Goal: Check status: Check status

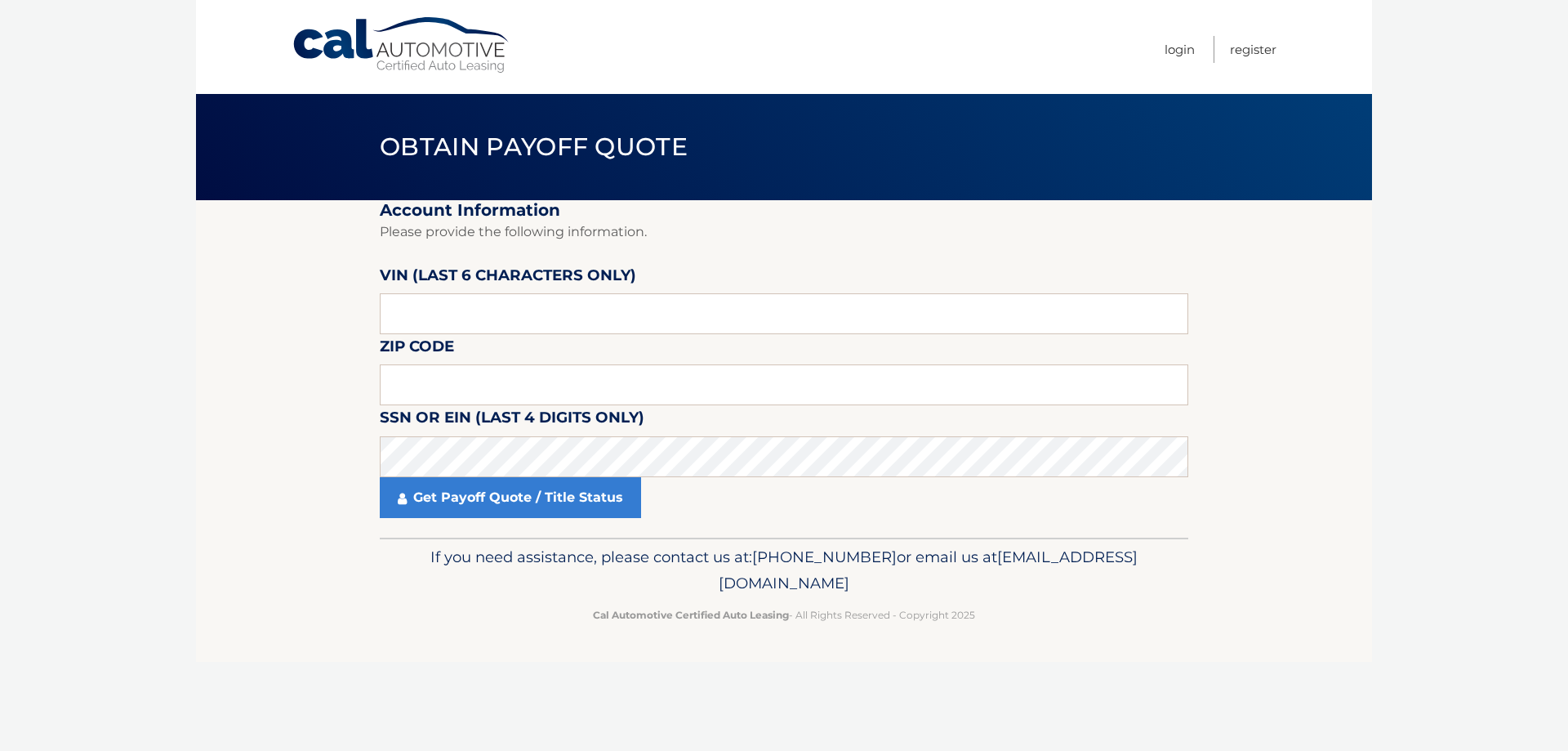
drag, startPoint x: 477, startPoint y: 640, endPoint x: 487, endPoint y: 584, distance: 56.9
click at [477, 637] on footer "If you need assistance, please contact us at: [PHONE_NUMBER] or email us at [EM…" at bounding box center [784, 599] width 1176 height 124
click at [419, 316] on input "text" at bounding box center [784, 313] width 809 height 41
paste input "171073"
type input "171073"
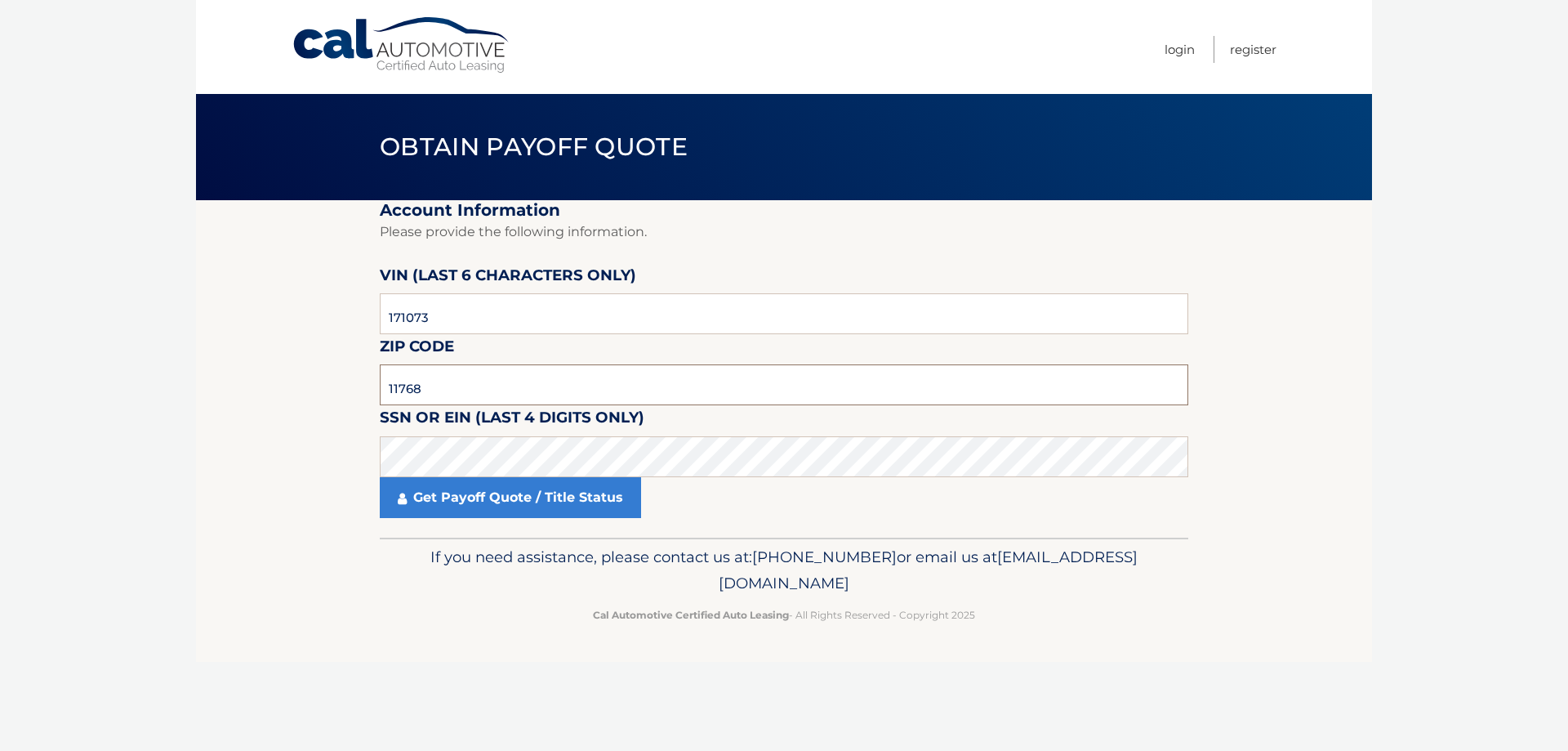
type input "11768"
click at [495, 500] on link "Get Payoff Quote / Title Status" at bounding box center [510, 497] width 261 height 41
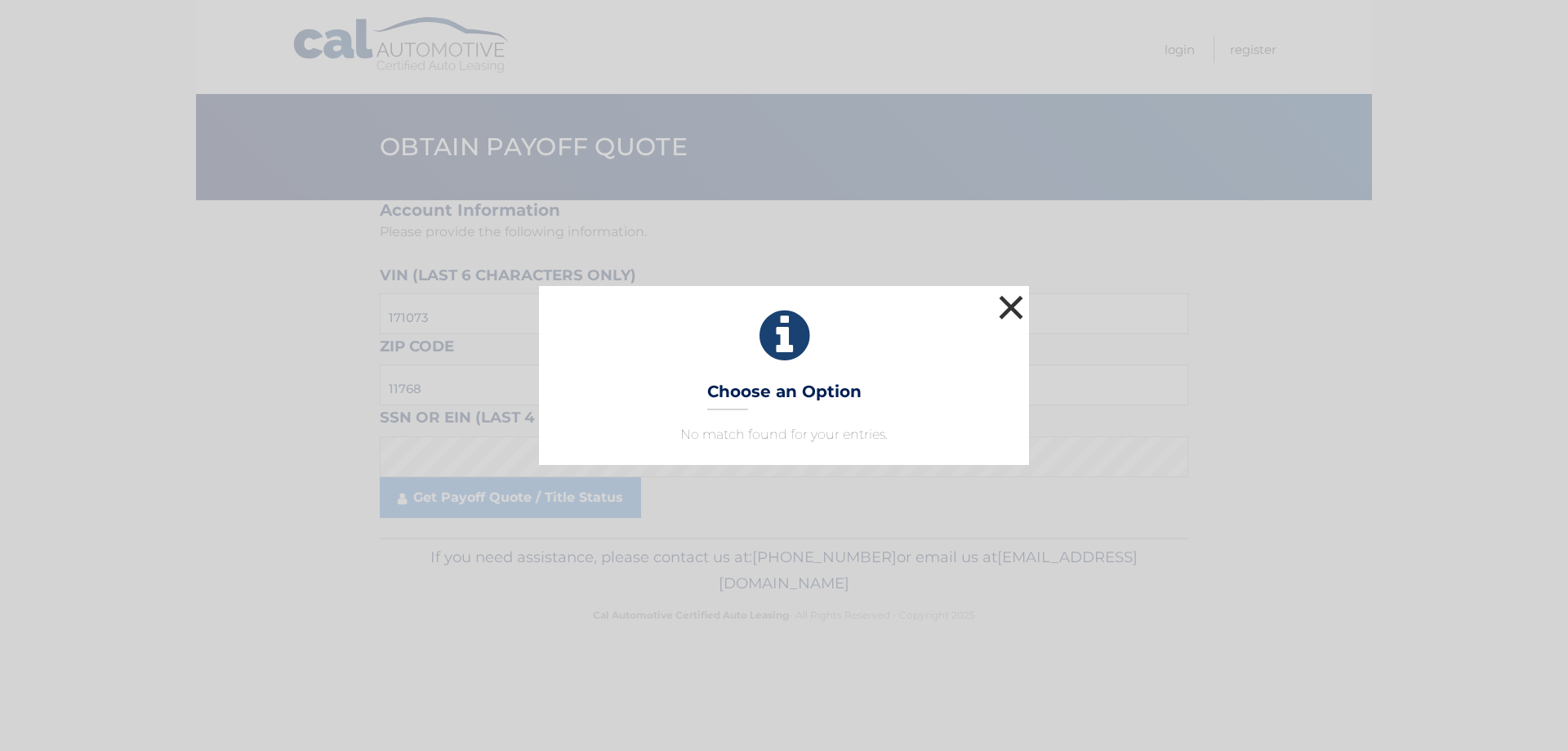
click at [1013, 305] on button "×" at bounding box center [1011, 306] width 32 height 32
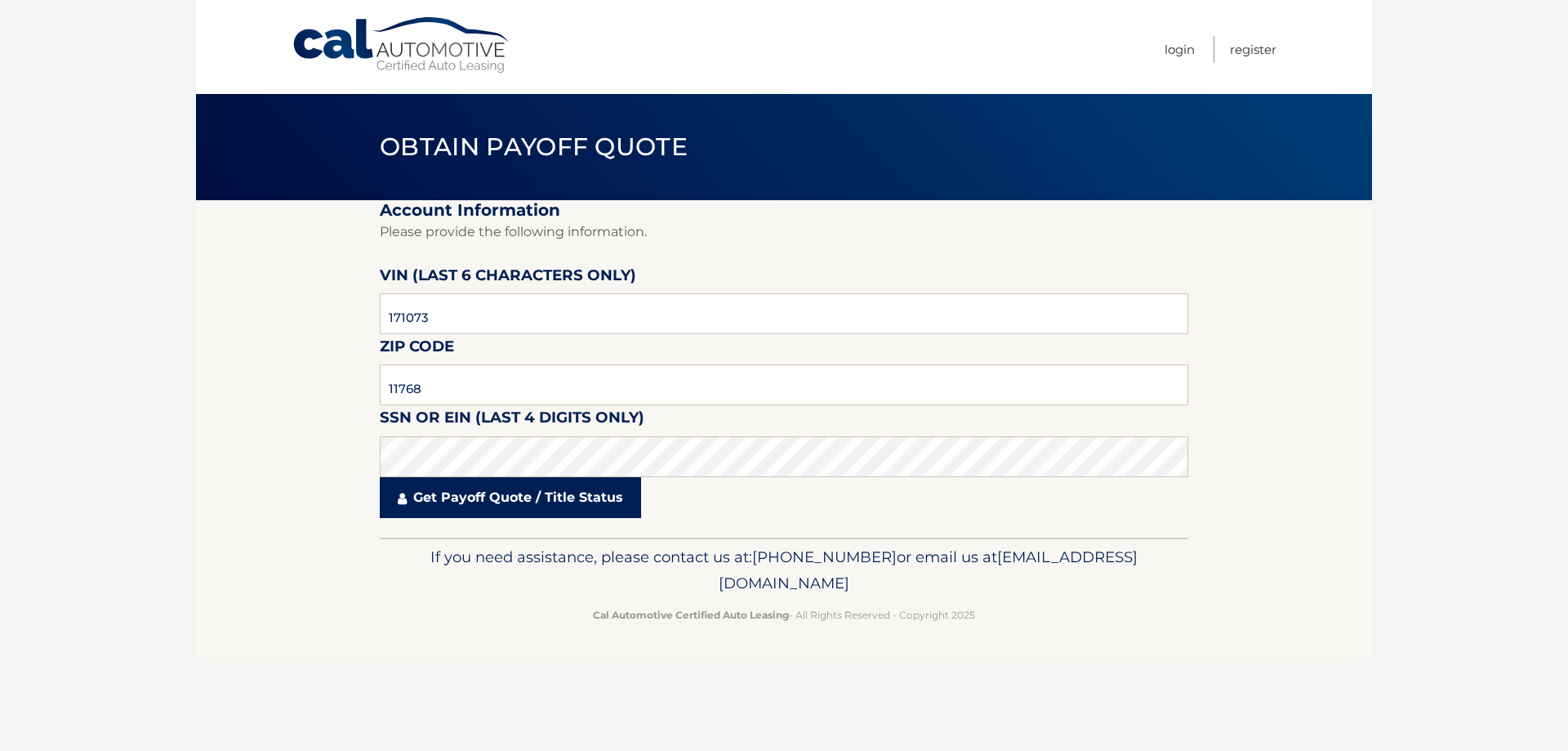
click at [482, 519] on fieldset "Account Information Please provide the following information. [PERSON_NAME] (la…" at bounding box center [784, 368] width 809 height 337
click at [489, 500] on link "Get Payoff Quote / Title Status" at bounding box center [510, 497] width 261 height 41
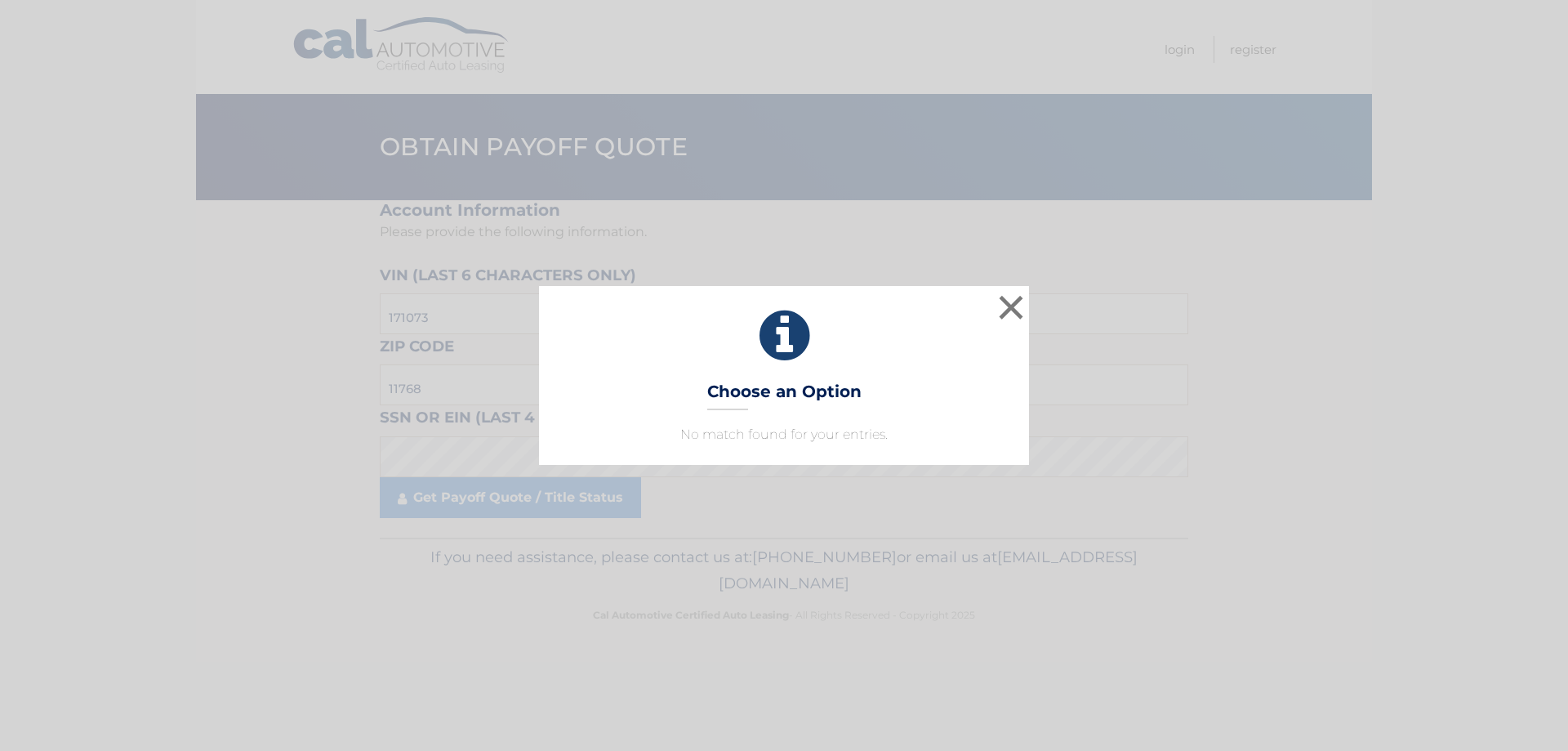
click at [784, 367] on div "× Choose an Option No match found for your entries. This is what you see on sec…" at bounding box center [784, 375] width 490 height 178
click at [1012, 309] on button "×" at bounding box center [1011, 306] width 32 height 32
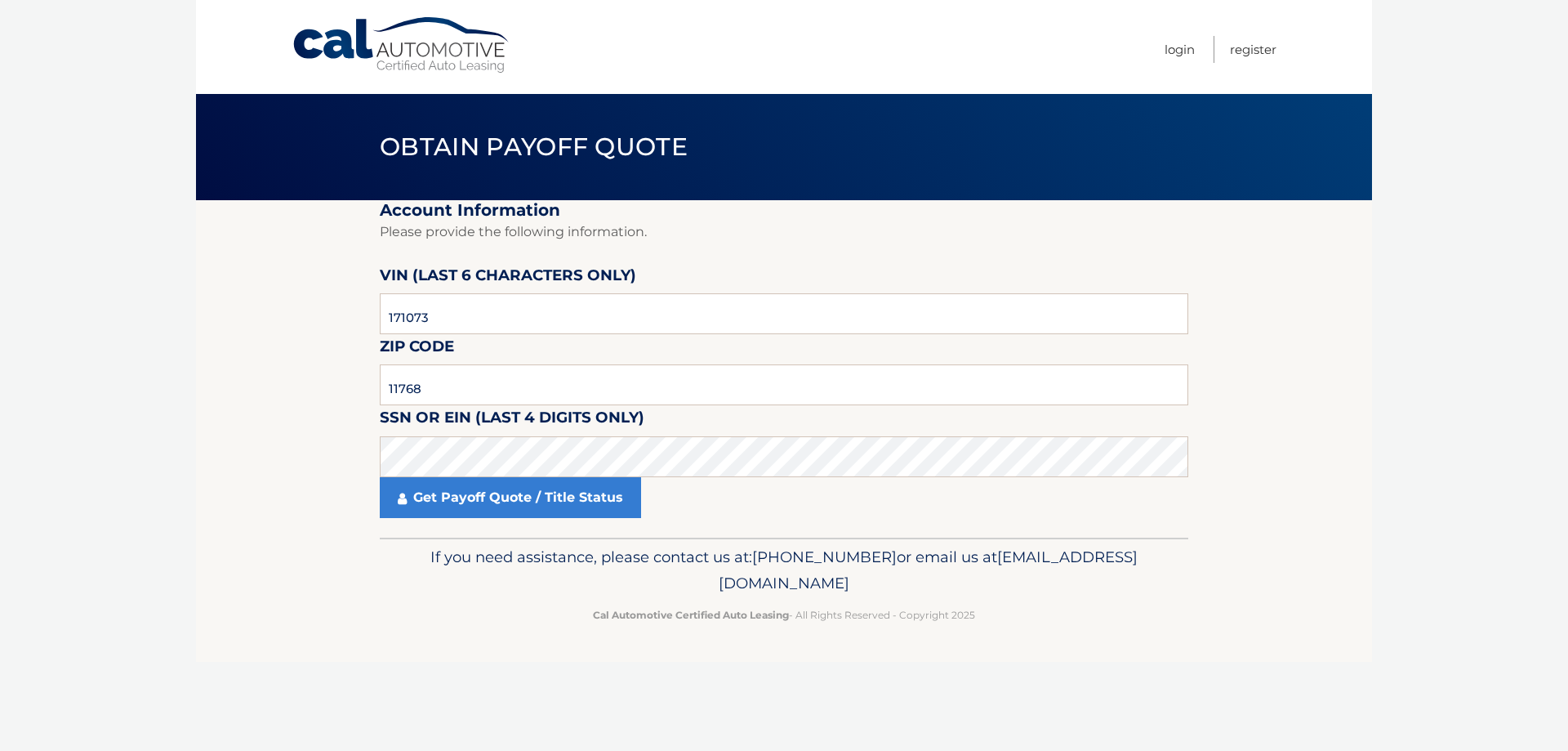
click at [437, 711] on div "Cal Automotive Menu Login Register Obtain Payoff Quote ×" at bounding box center [784, 375] width 1176 height 751
click at [448, 488] on link "Get Payoff Quote / Title Status" at bounding box center [510, 497] width 261 height 41
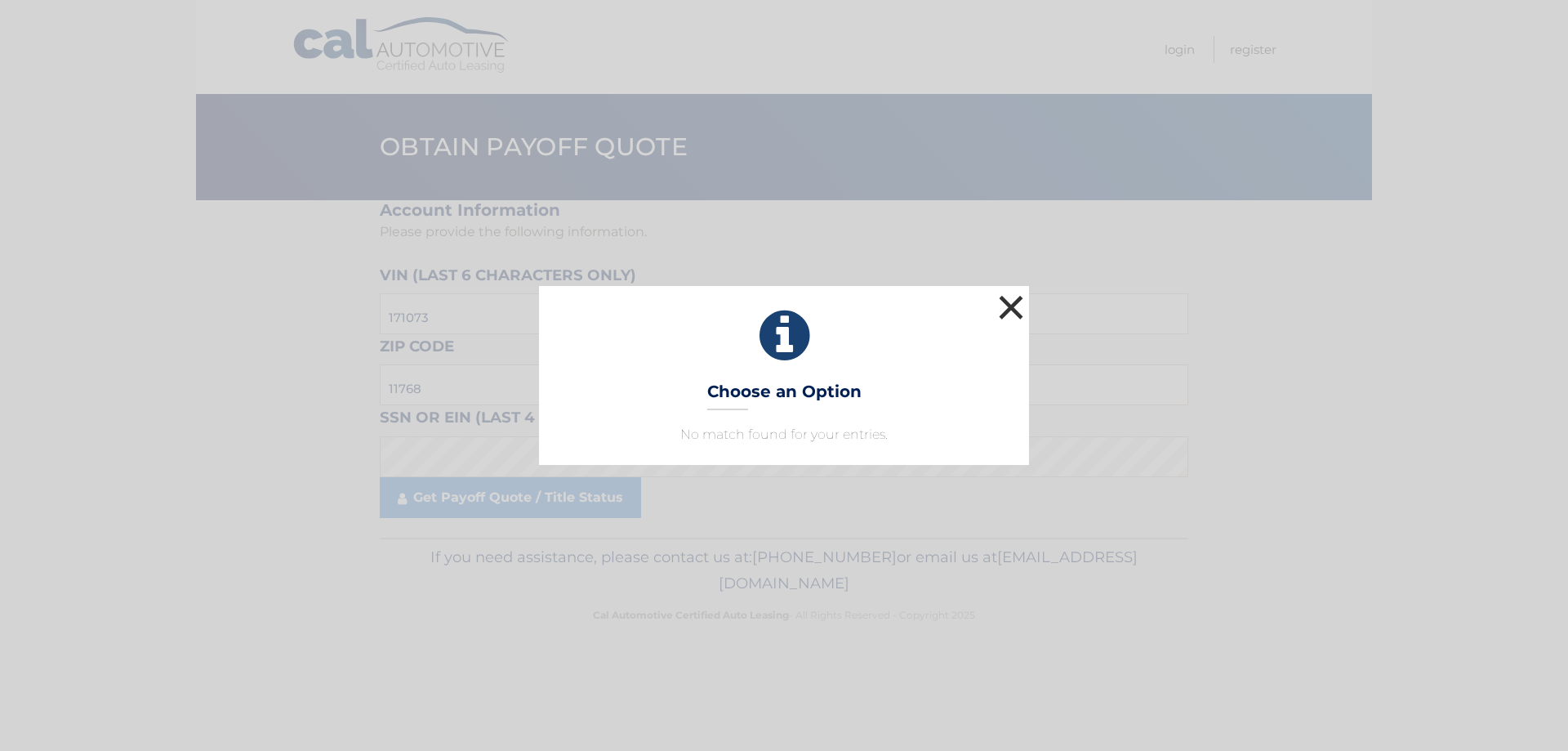
click at [1015, 307] on button "×" at bounding box center [1011, 306] width 32 height 32
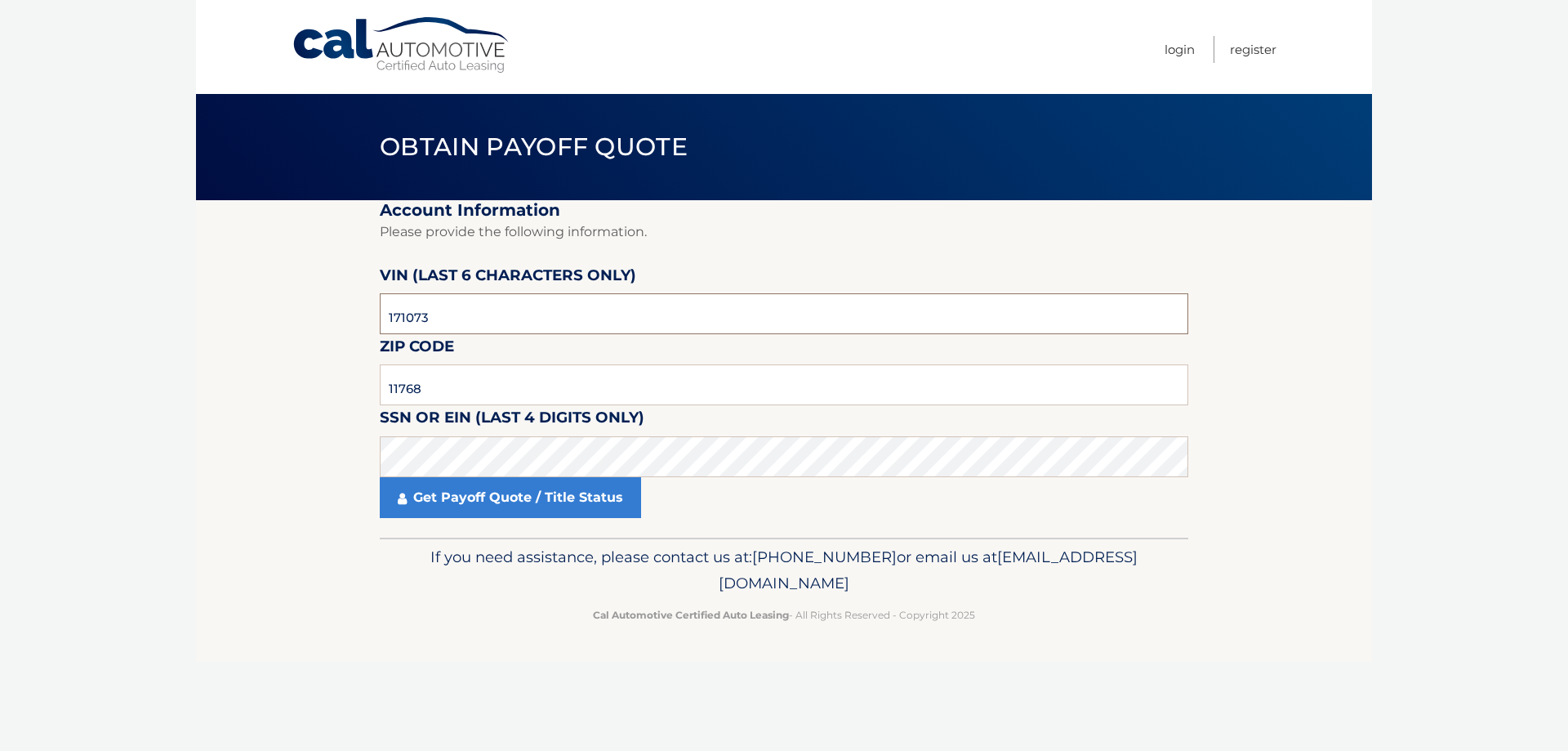
click at [473, 324] on input "171073" at bounding box center [784, 313] width 809 height 41
drag, startPoint x: 502, startPoint y: 634, endPoint x: 490, endPoint y: 596, distance: 39.8
click at [502, 633] on footer "If you need assistance, please contact us at: [PHONE_NUMBER] or email us at [EM…" at bounding box center [784, 599] width 1176 height 124
click at [456, 327] on input "171073" at bounding box center [784, 313] width 809 height 41
click at [456, 325] on input "171073" at bounding box center [784, 313] width 809 height 41
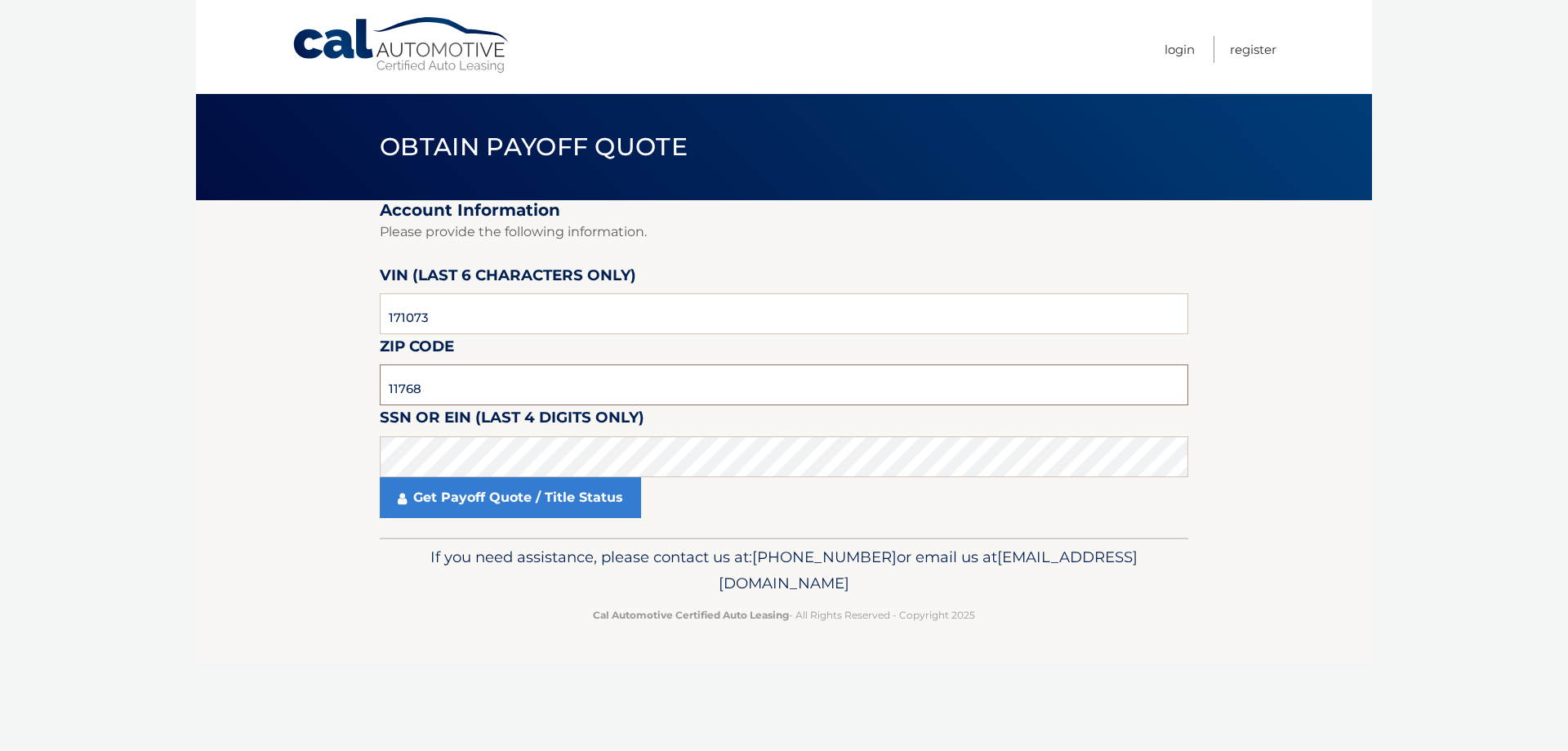
click at [460, 387] on input "11768" at bounding box center [784, 385] width 809 height 41
drag, startPoint x: 472, startPoint y: 713, endPoint x: 425, endPoint y: 605, distance: 117.8
click at [472, 713] on div "Cal Automotive Menu Login Register Obtain Payoff Quote ×" at bounding box center [784, 375] width 1176 height 751
click at [349, 447] on section "Account Information Please provide the following information. [PERSON_NAME] (la…" at bounding box center [784, 368] width 1176 height 337
click at [426, 501] on link "Get Payoff Quote / Title Status" at bounding box center [510, 497] width 261 height 41
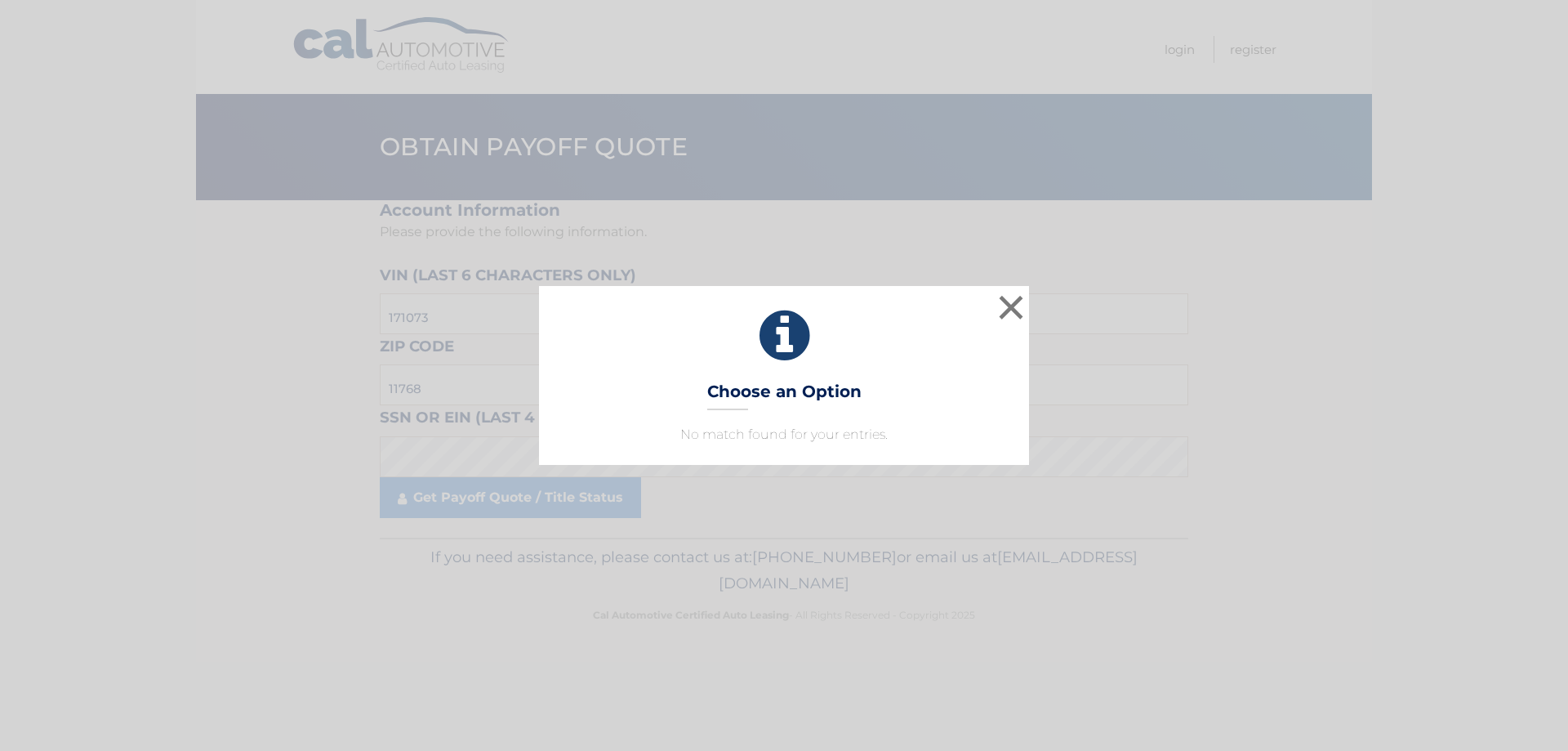
click at [810, 426] on p "No match found for your entries." at bounding box center [784, 435] width 450 height 20
click at [771, 429] on p "No match found for your entries." at bounding box center [784, 435] width 450 height 20
click at [767, 379] on div "× Choose an Option No match found for your entries. This is what you see on sec…" at bounding box center [784, 375] width 490 height 178
click at [980, 301] on div "× Choose an Option No match found for your entries. This is what you see on sec…" at bounding box center [784, 375] width 490 height 178
click at [1012, 307] on button "×" at bounding box center [1011, 306] width 32 height 32
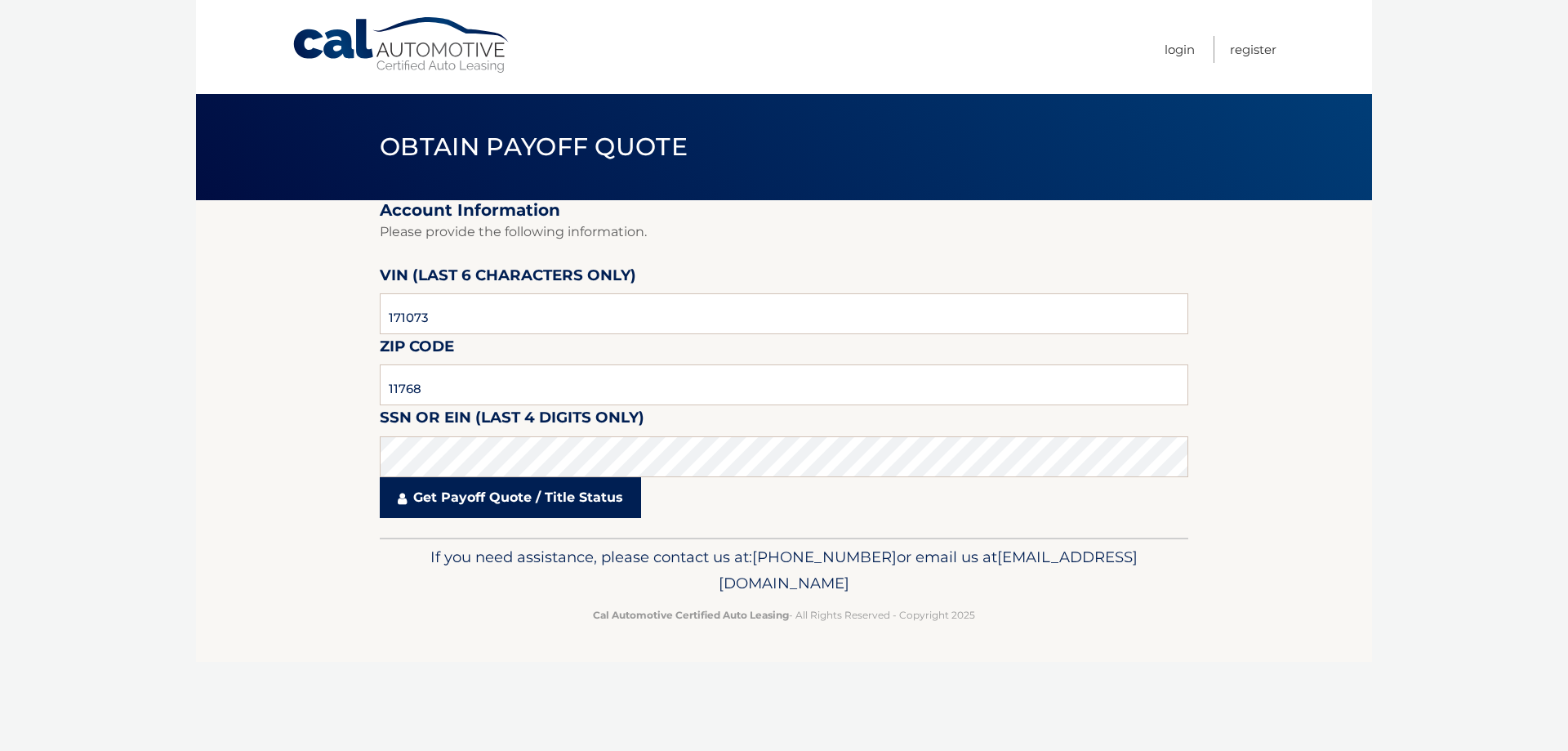
click at [524, 497] on link "Get Payoff Quote / Title Status" at bounding box center [510, 497] width 261 height 41
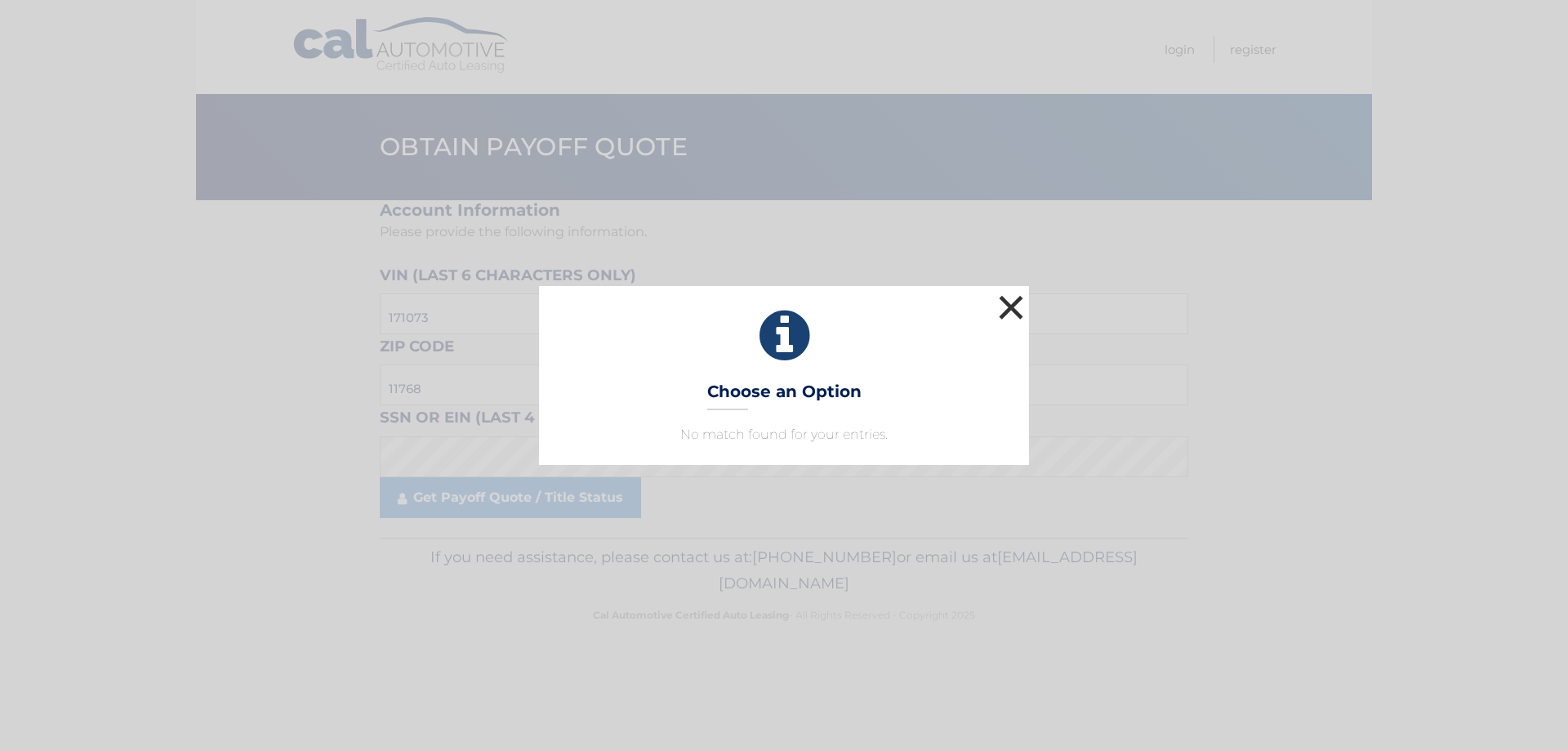
click at [1017, 309] on button "×" at bounding box center [1011, 306] width 32 height 32
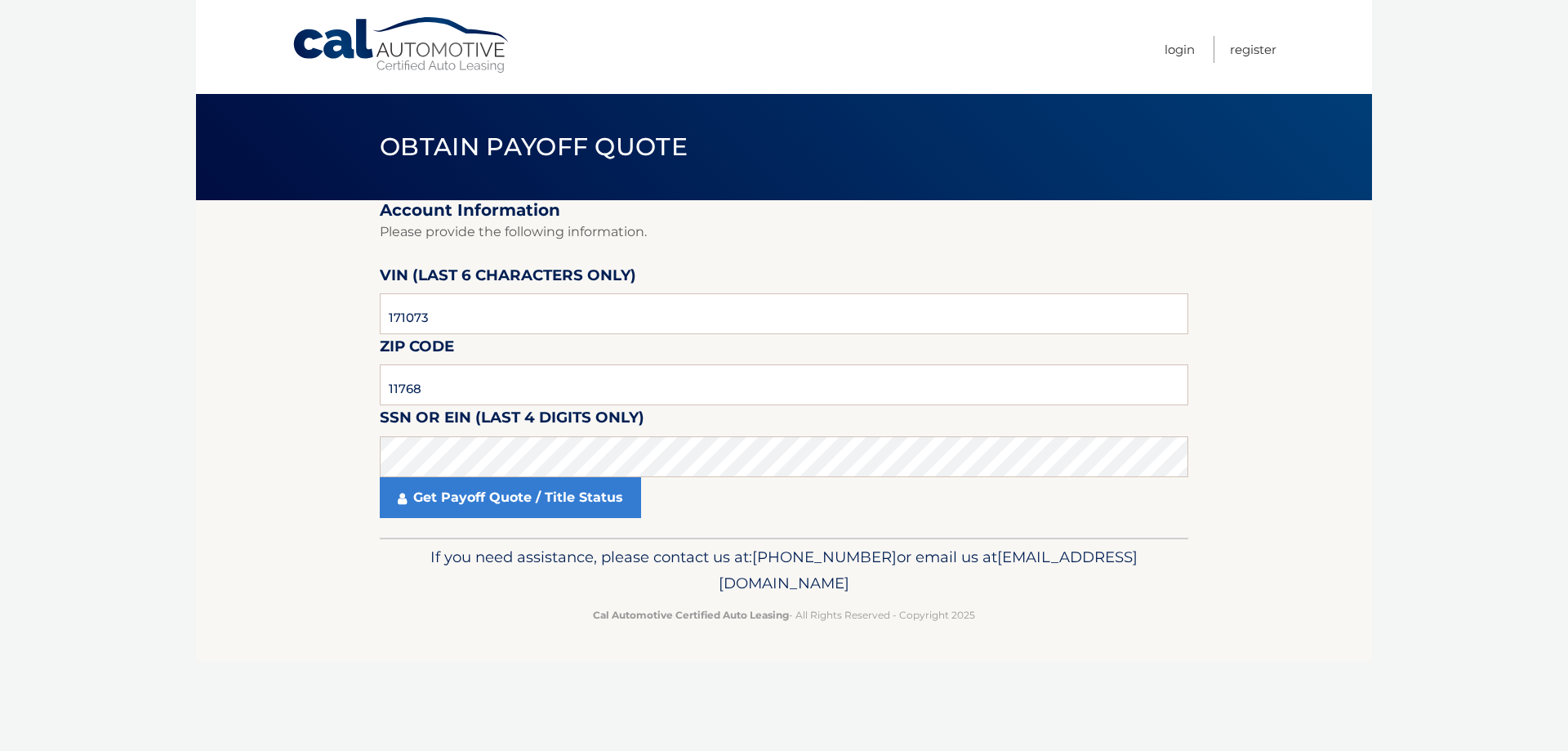
click at [466, 691] on div "Cal Automotive Menu Login Register Obtain Payoff Quote ×" at bounding box center [784, 375] width 1176 height 751
click at [468, 506] on link "Get Payoff Quote / Title Status" at bounding box center [510, 497] width 261 height 41
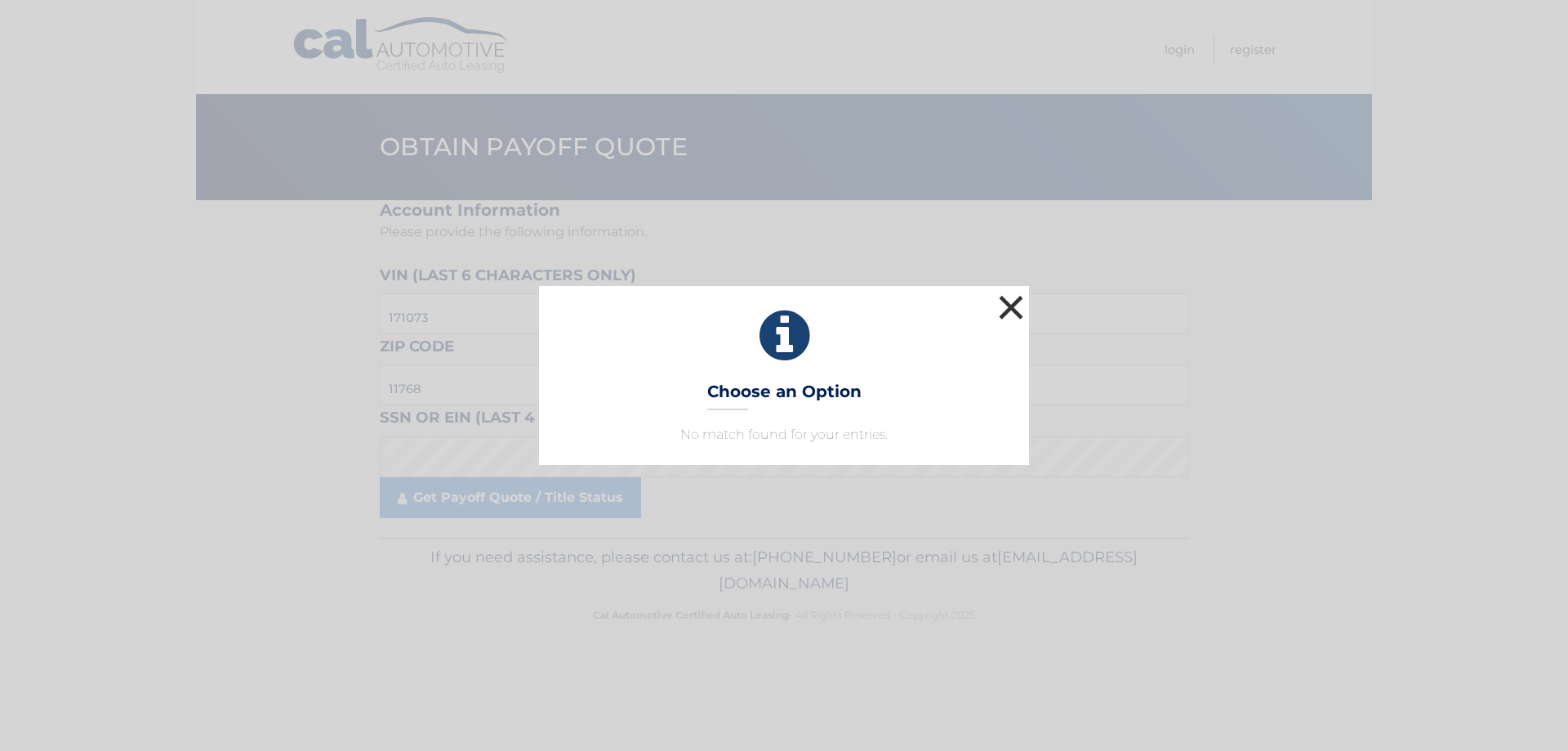
click at [1015, 302] on button "×" at bounding box center [1011, 306] width 32 height 32
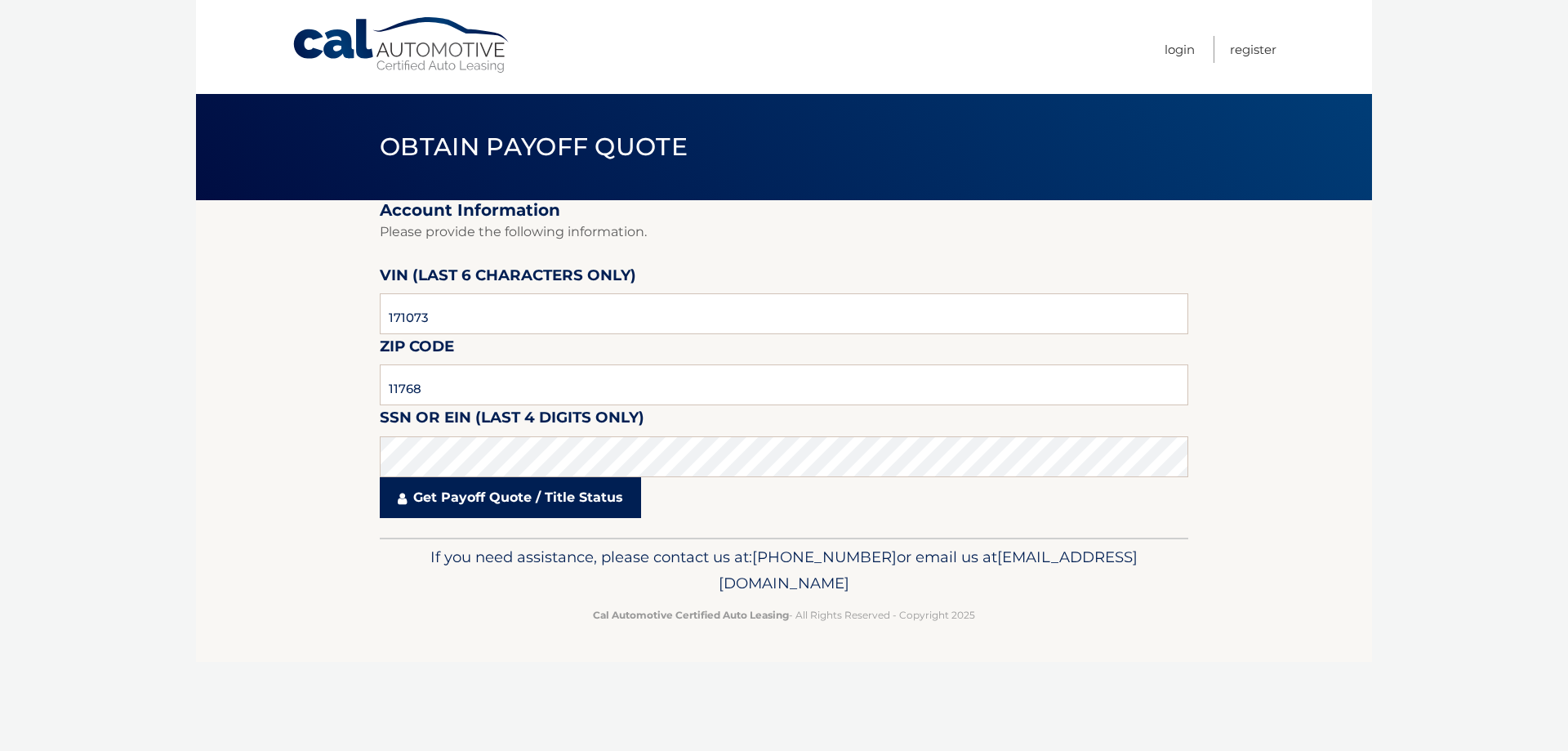
click at [544, 494] on link "Get Payoff Quote / Title Status" at bounding box center [510, 497] width 261 height 41
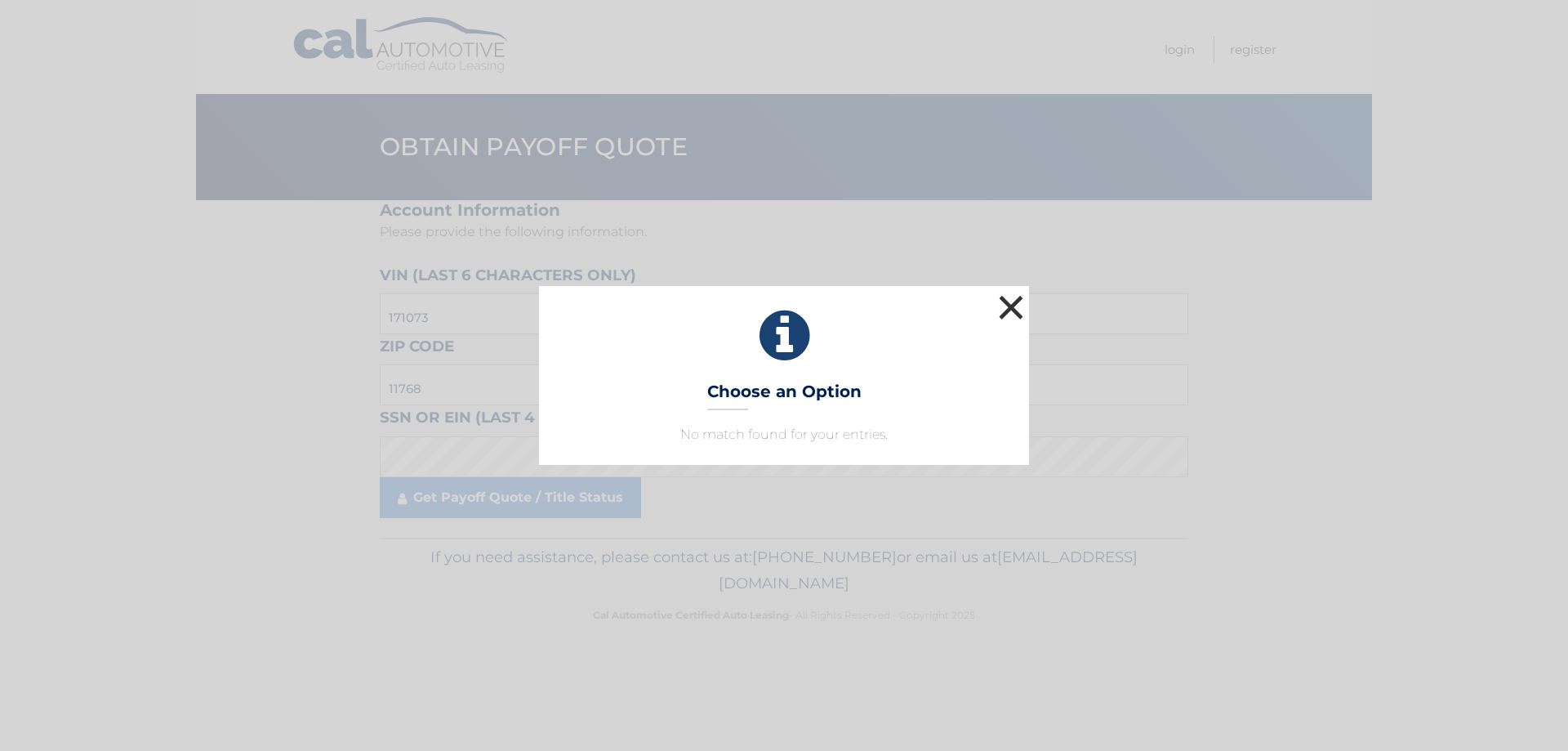
click at [1012, 302] on button "×" at bounding box center [1011, 306] width 32 height 32
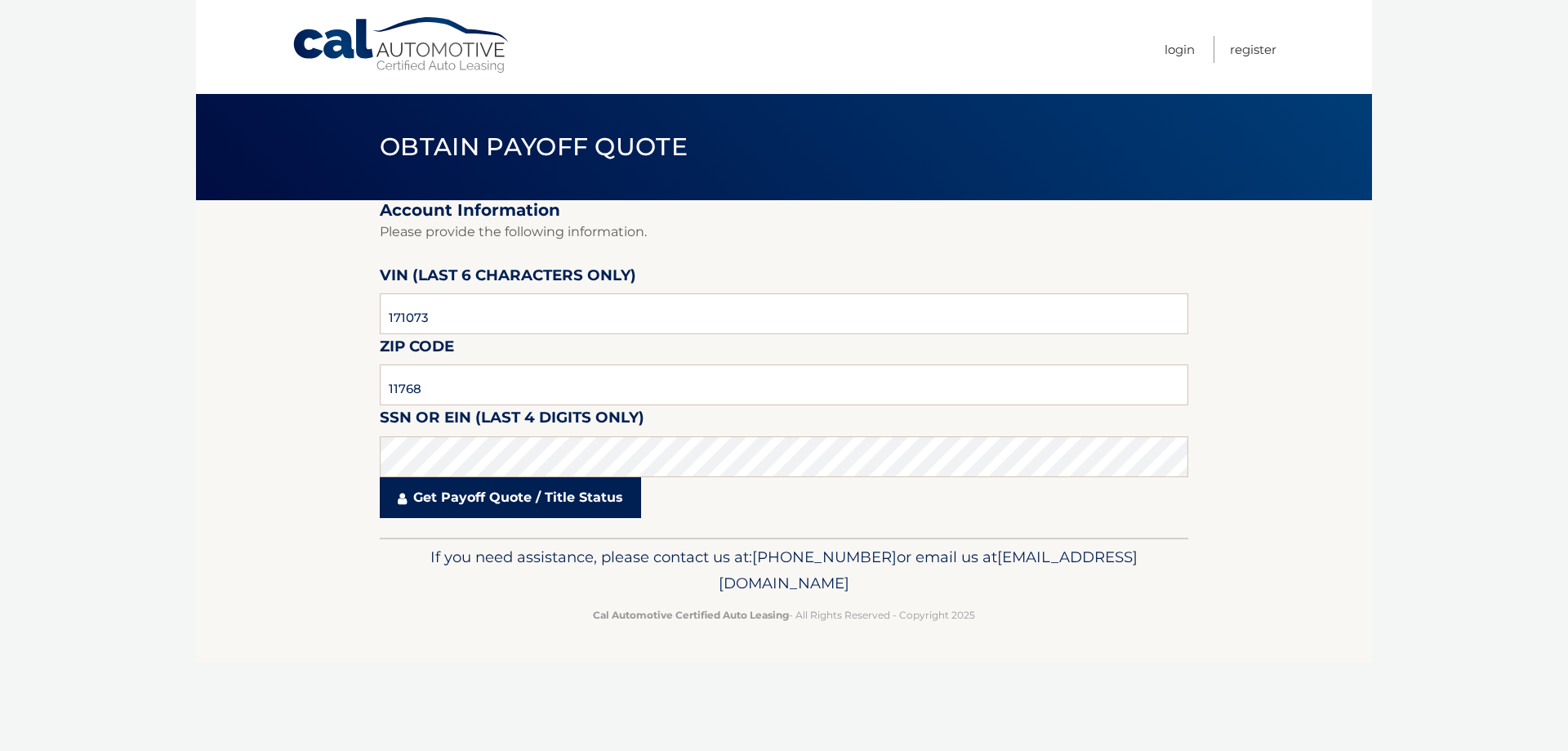
click at [496, 500] on link "Get Payoff Quote / Title Status" at bounding box center [510, 497] width 261 height 41
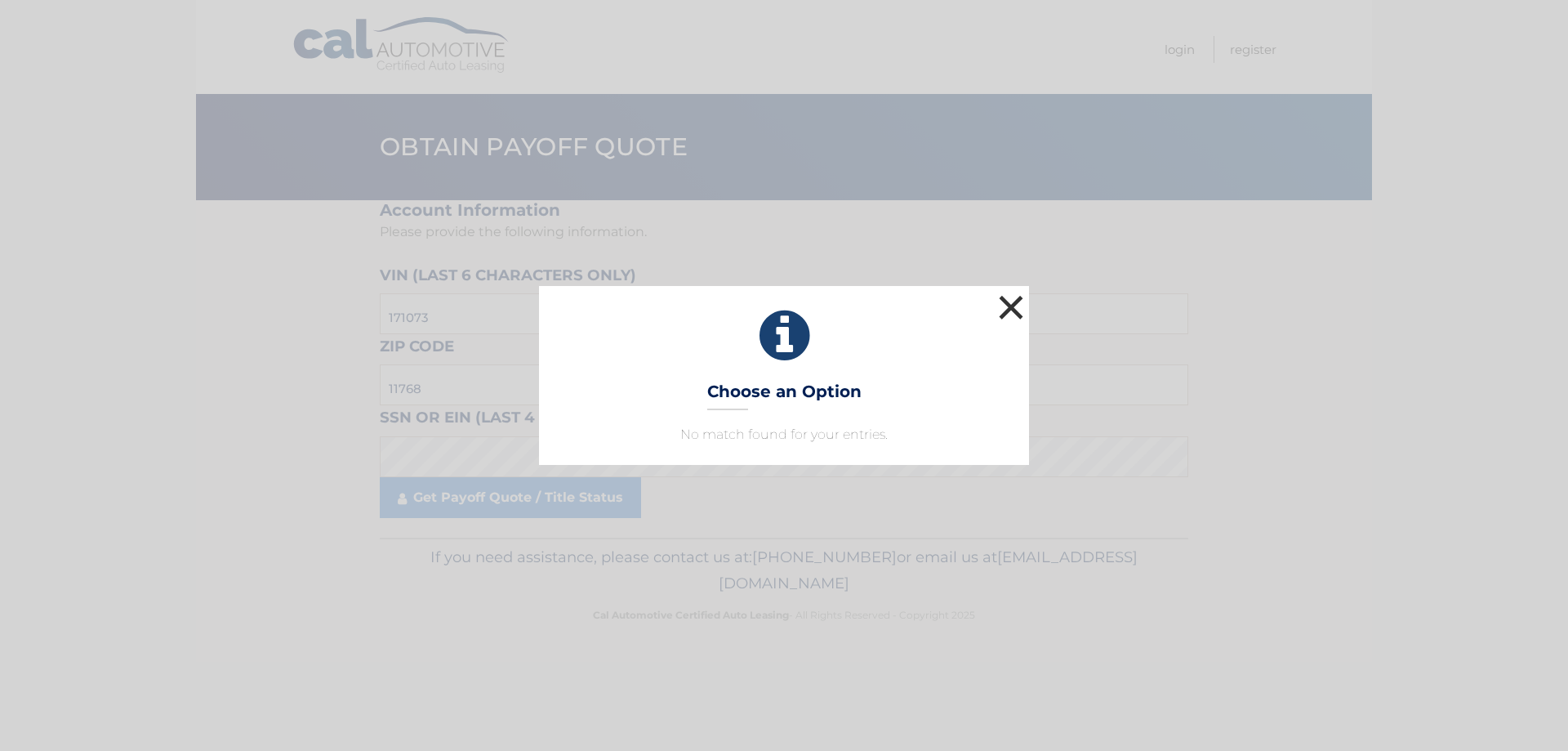
click at [1013, 312] on button "×" at bounding box center [1011, 306] width 32 height 32
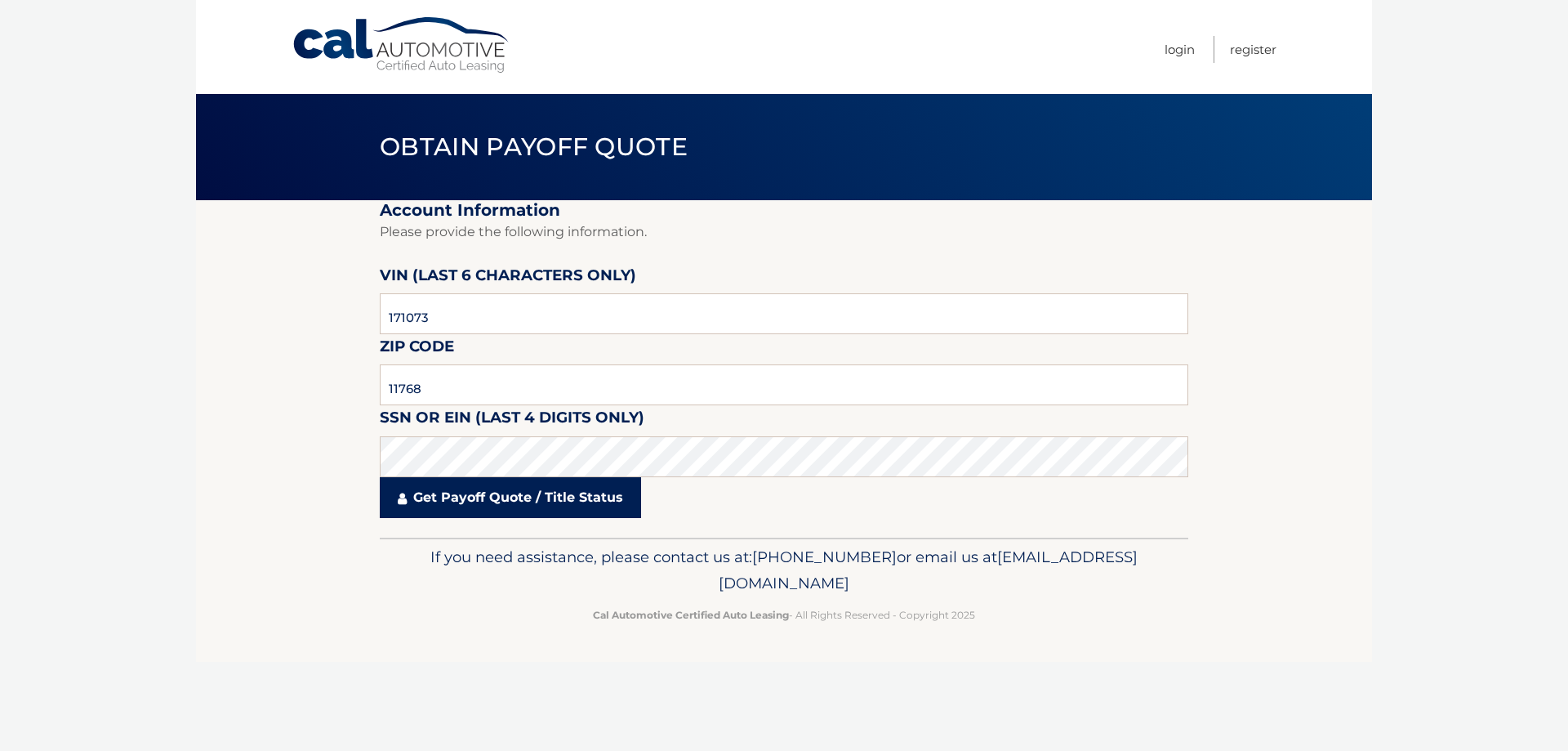
click at [479, 499] on link "Get Payoff Quote / Title Status" at bounding box center [510, 497] width 261 height 41
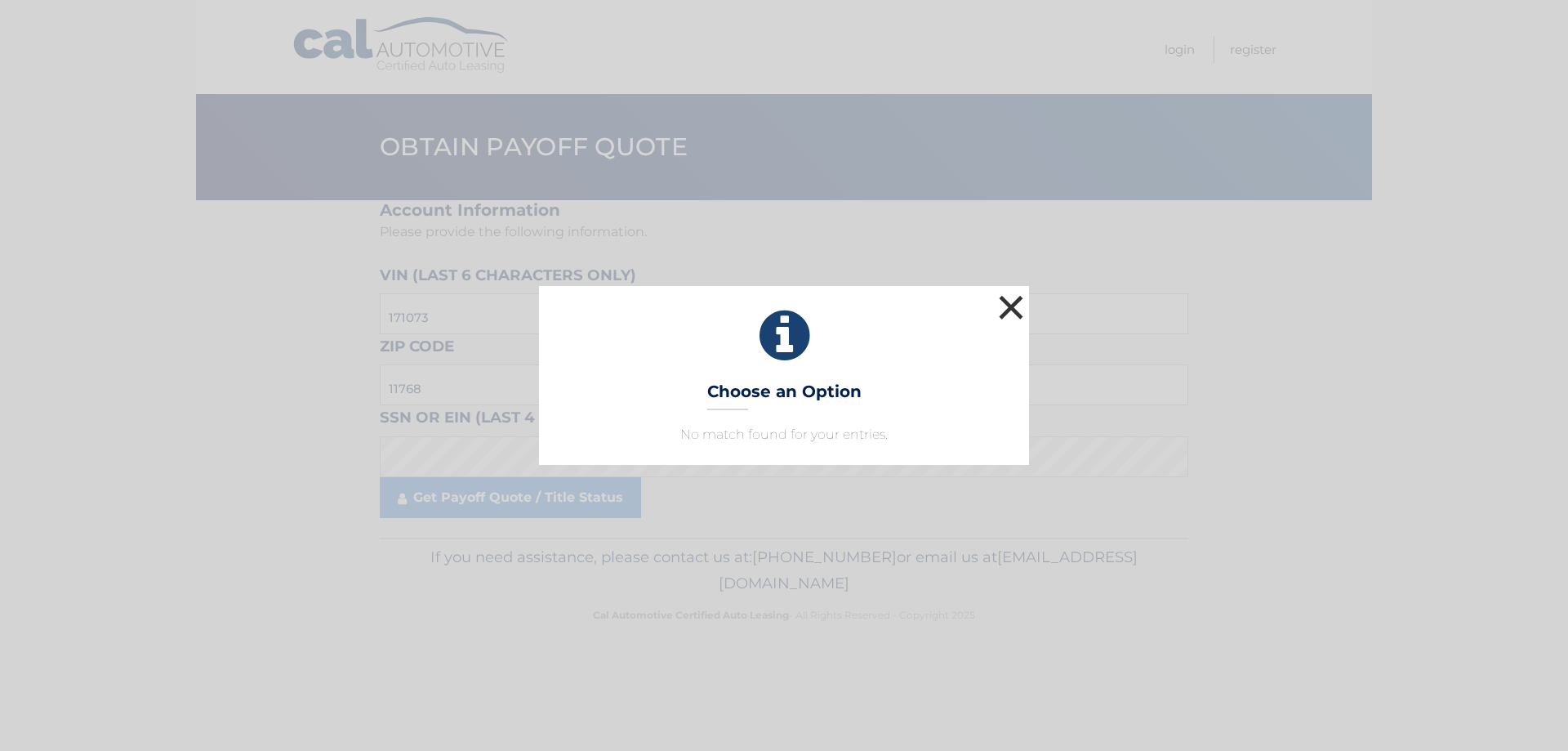
click at [1014, 310] on button "×" at bounding box center [1011, 306] width 32 height 32
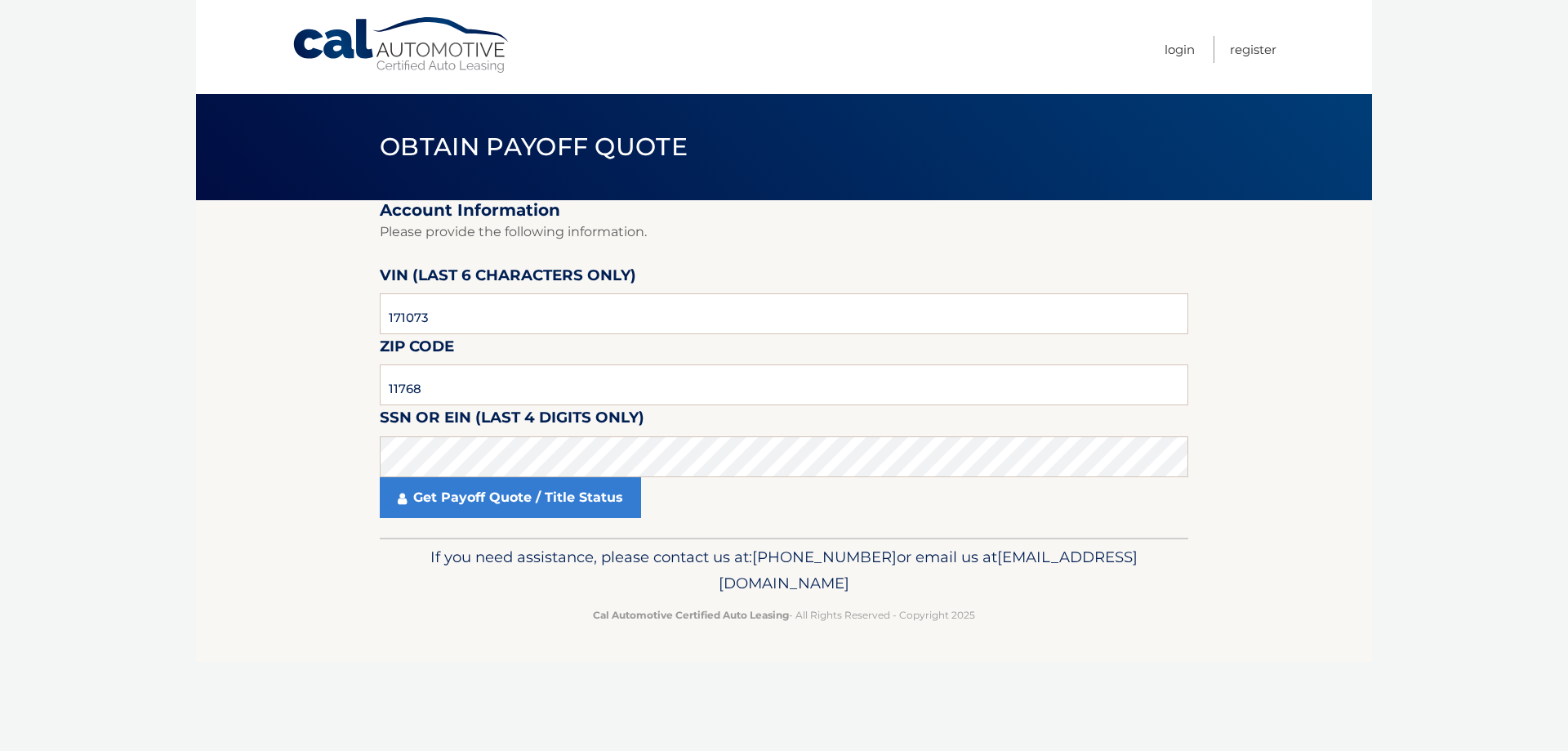
click at [450, 688] on div "Cal Automotive Menu Login Register Obtain Payoff Quote ×" at bounding box center [784, 375] width 1176 height 751
click at [492, 504] on link "Get Payoff Quote / Title Status" at bounding box center [510, 497] width 261 height 41
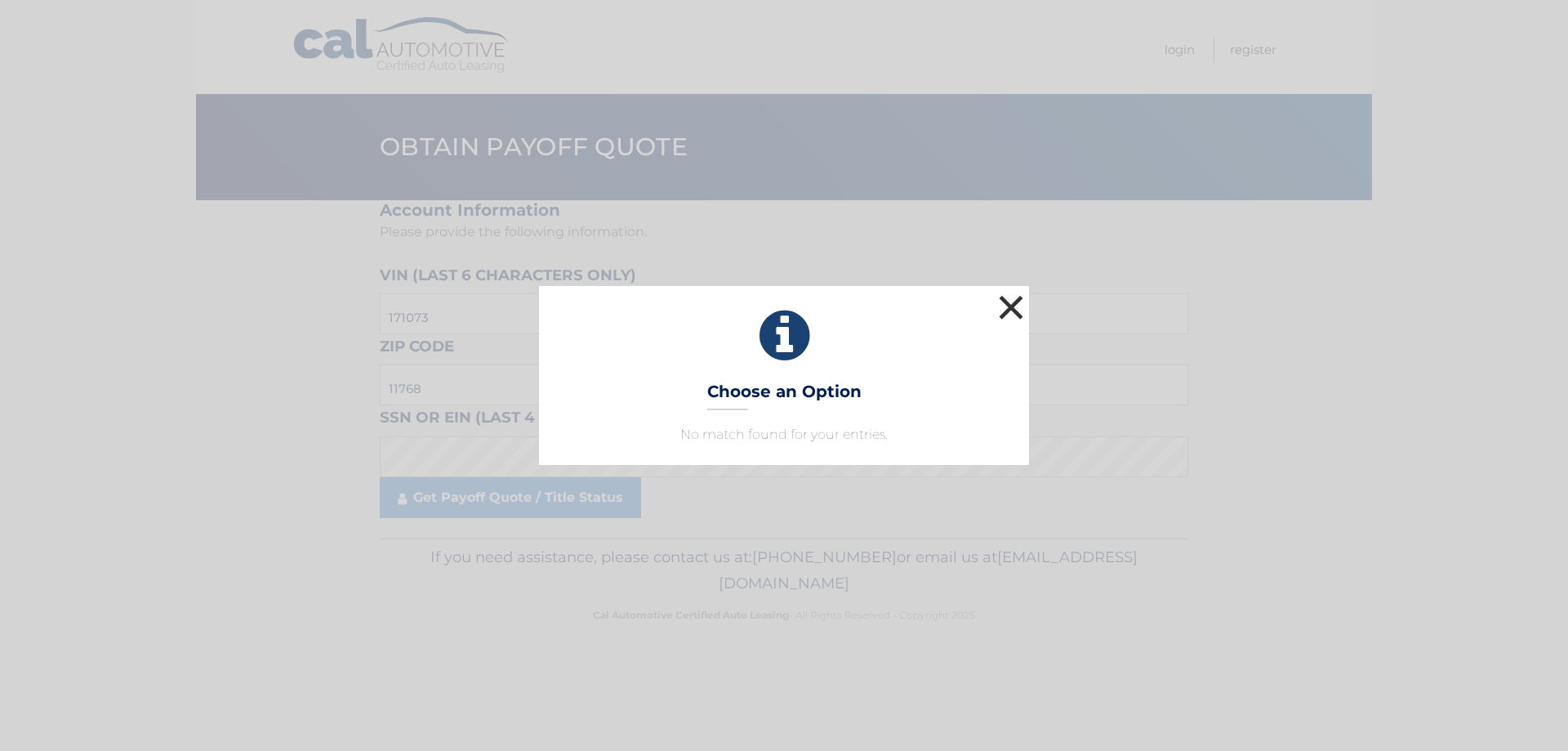
click at [1013, 312] on button "×" at bounding box center [1011, 306] width 32 height 32
